Goal: Task Accomplishment & Management: Manage account settings

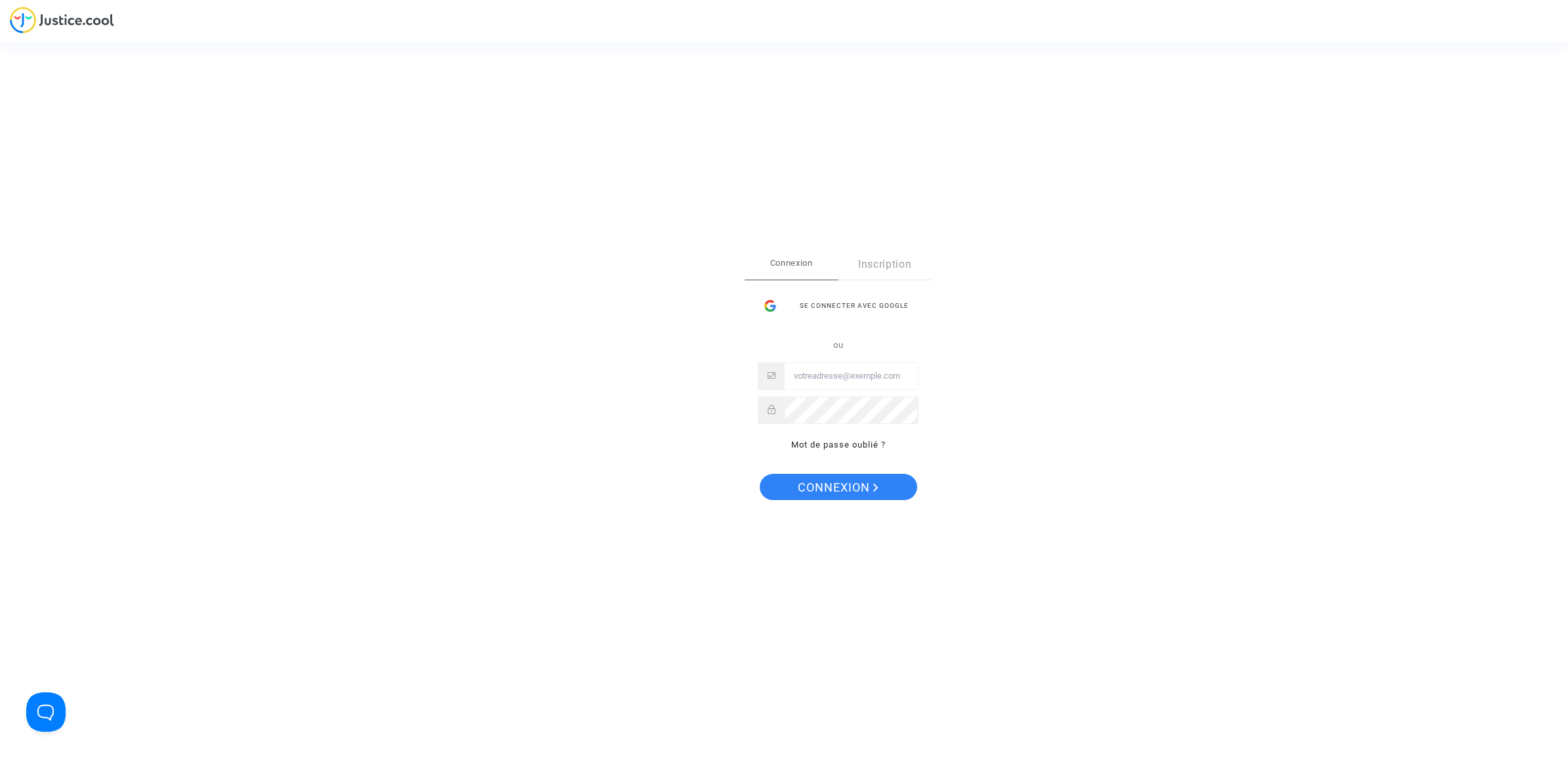
type input "hasan.ozenc@sunexpress.com"
click at [832, 481] on span "Connexion" at bounding box center [838, 486] width 81 height 27
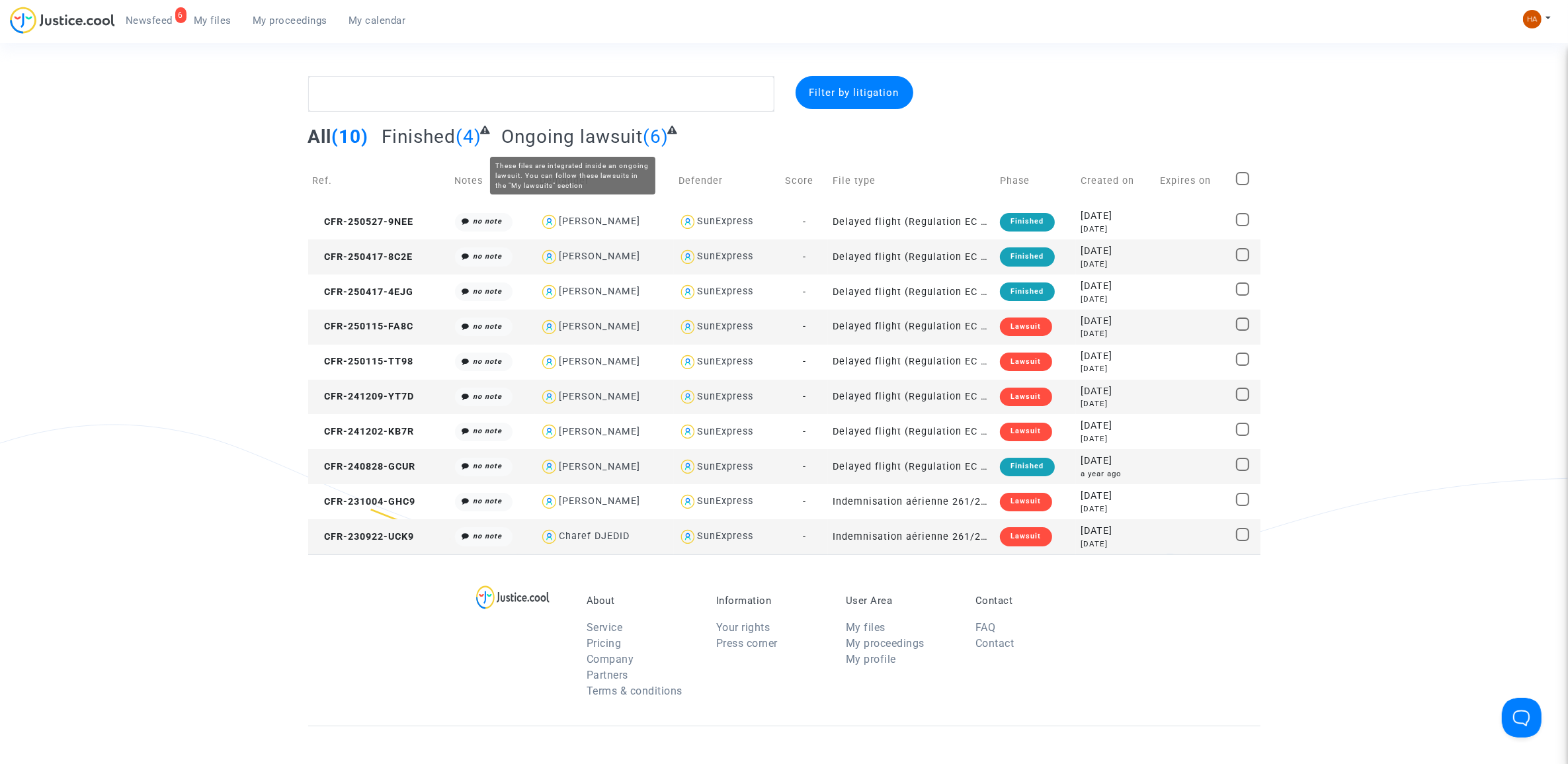
click at [600, 132] on span "Ongoing lawsuit" at bounding box center [572, 136] width 141 height 22
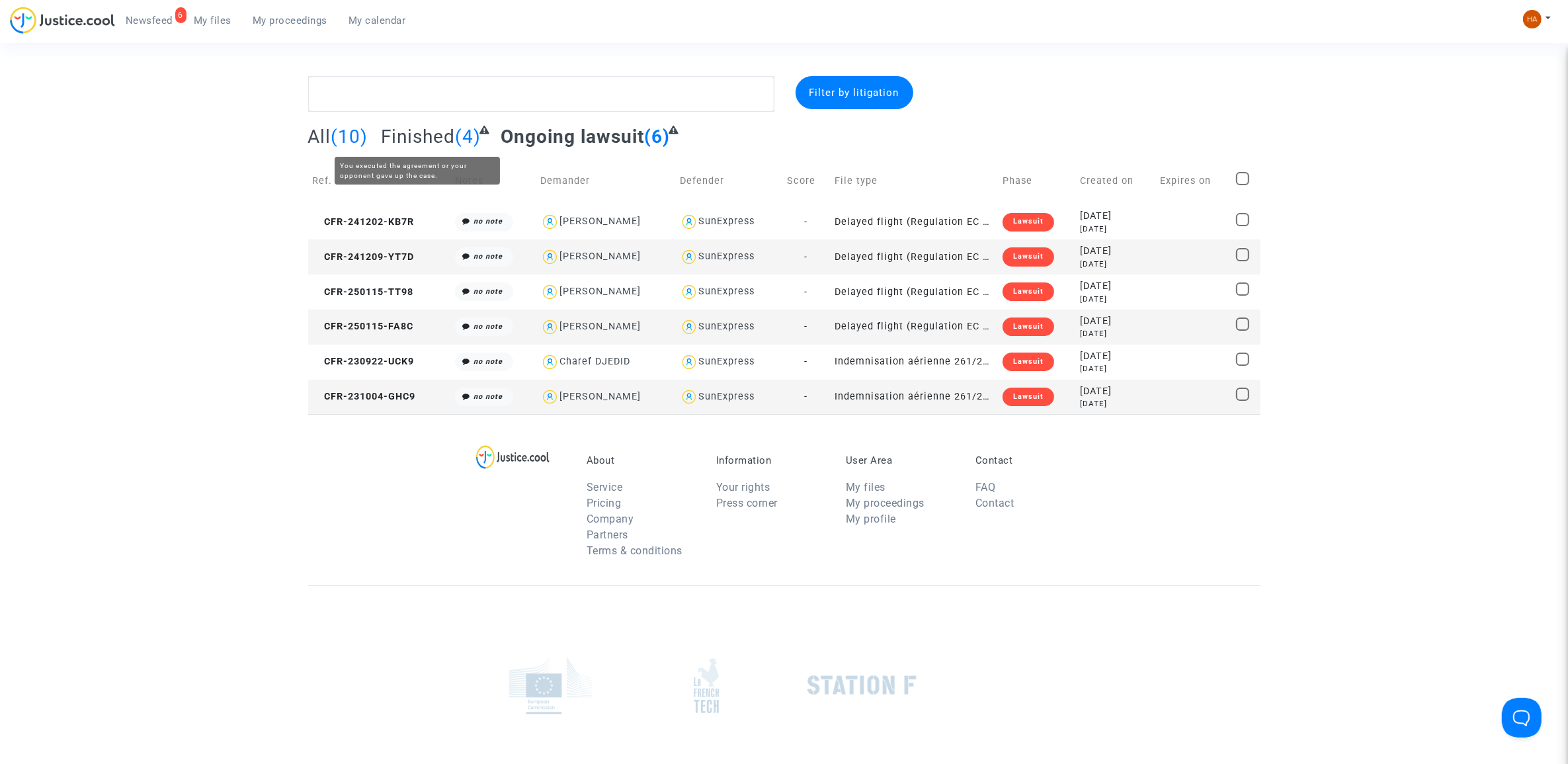
click at [428, 130] on span "Finished" at bounding box center [418, 136] width 74 height 22
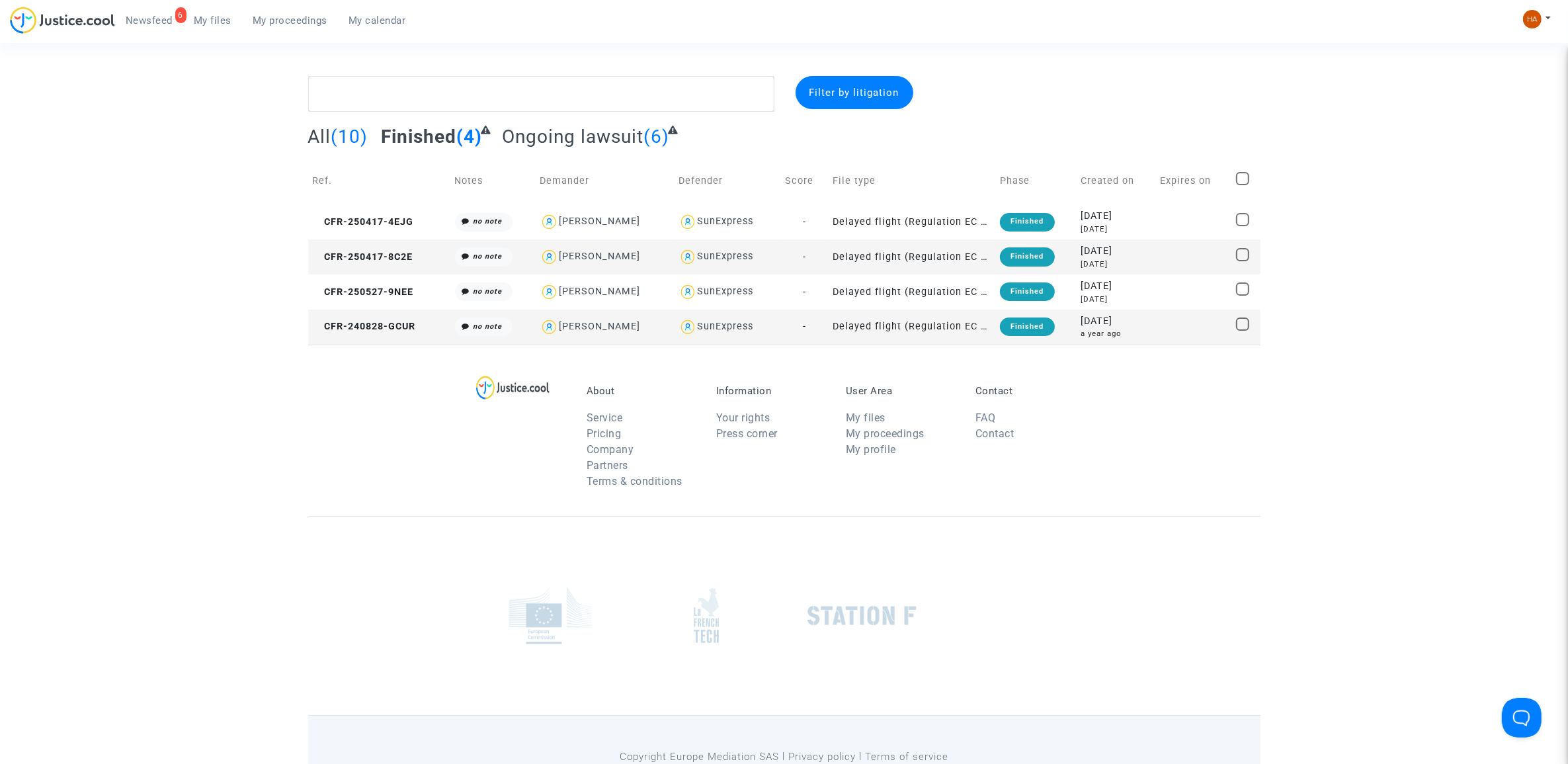
click at [320, 132] on span "All" at bounding box center [320, 136] width 23 height 22
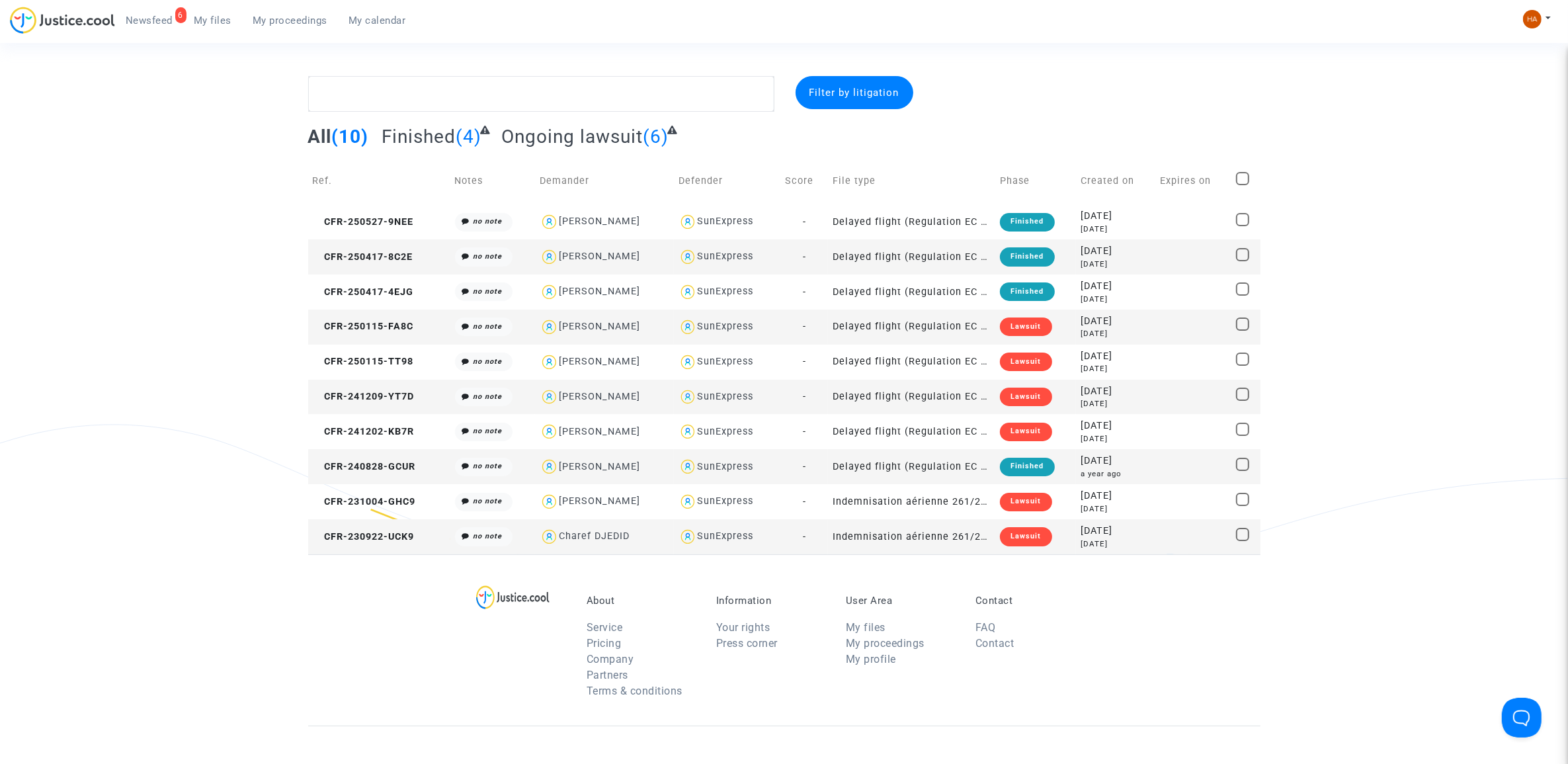
click at [156, 19] on span "Newsfeed" at bounding box center [148, 19] width 47 height 11
